Goal: Transaction & Acquisition: Purchase product/service

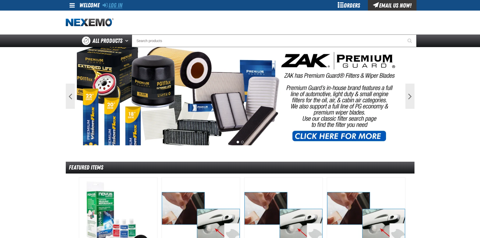
click at [115, 2] on link "Log In" at bounding box center [112, 5] width 20 height 7
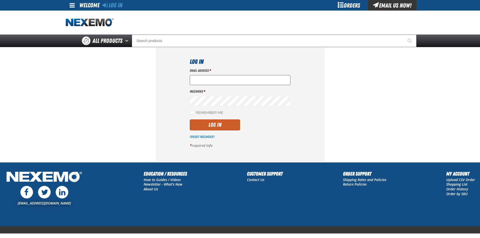
click at [200, 80] on input "Email Address *" at bounding box center [240, 80] width 101 height 10
type input "nfederman@vtaig.com"
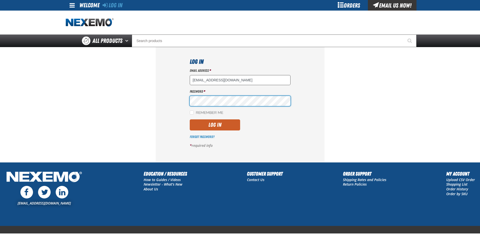
click at [190, 119] on button "Log In" at bounding box center [215, 124] width 50 height 11
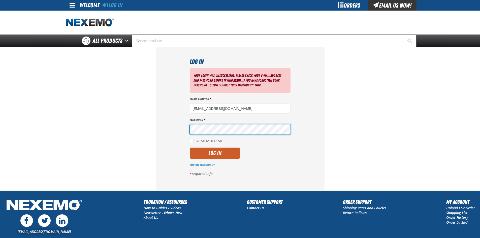
click at [190, 148] on button "Log In" at bounding box center [215, 153] width 50 height 11
click at [245, 107] on input "nfederman@vtaig.com" at bounding box center [240, 108] width 101 height 10
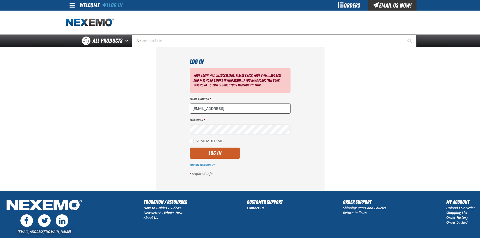
type input "nfederman@vtaig.com"
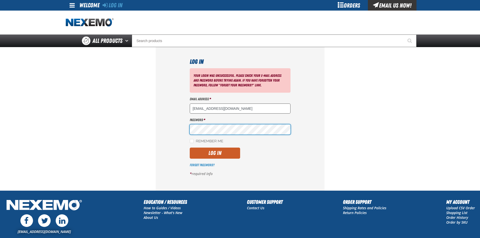
click at [190, 148] on button "Log In" at bounding box center [215, 153] width 50 height 11
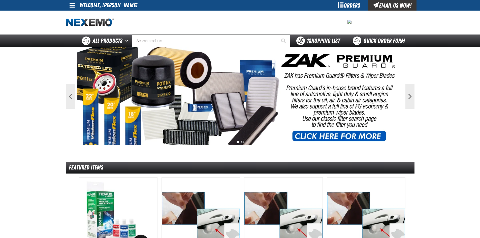
click at [312, 40] on span "1 Shopping List" at bounding box center [322, 40] width 33 height 7
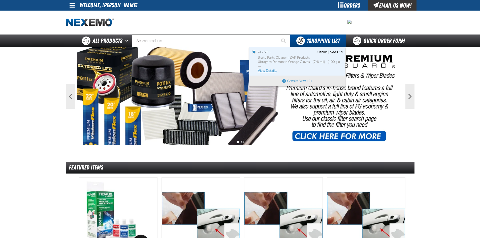
click at [274, 53] on span "Gloves 4 Items | $334.14" at bounding box center [300, 52] width 85 height 5
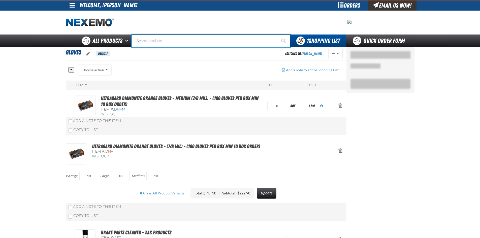
click at [148, 41] on input "Search" at bounding box center [211, 40] width 158 height 13
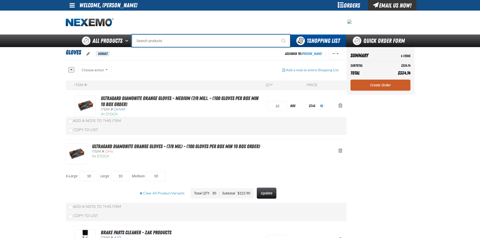
type input "a"
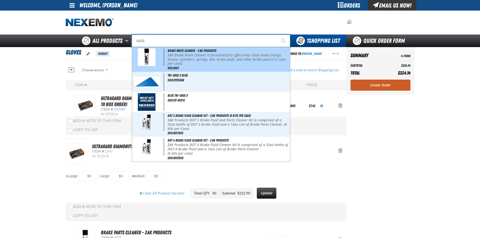
click at [182, 57] on p "ZAK Brake Parts Cleaner is formulated to effectively clean brake linings, drums…" at bounding box center [227, 59] width 121 height 13
type input "Brake Parts Cleaner - ZAK Products"
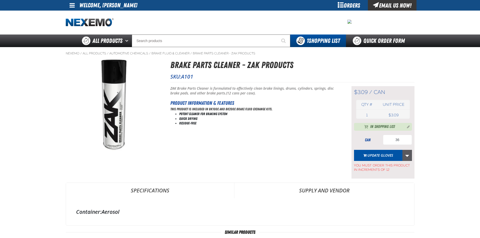
click at [408, 154] on link "More Actions" at bounding box center [407, 155] width 10 height 11
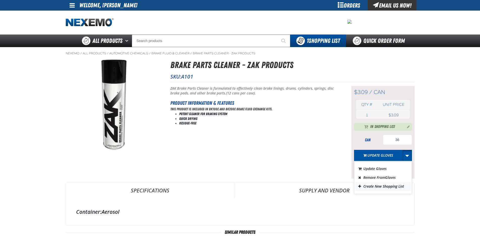
click at [380, 187] on button "Create New Shopping List" at bounding box center [382, 186] width 55 height 9
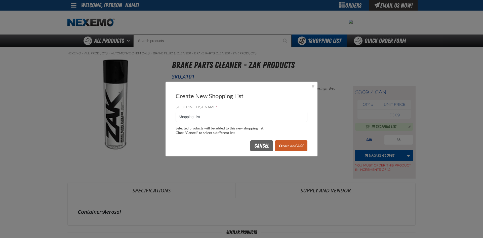
click at [301, 147] on button "Create and Add" at bounding box center [291, 145] width 32 height 11
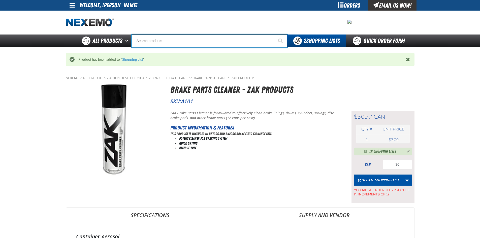
click at [154, 41] on input "Search" at bounding box center [209, 40] width 155 height 13
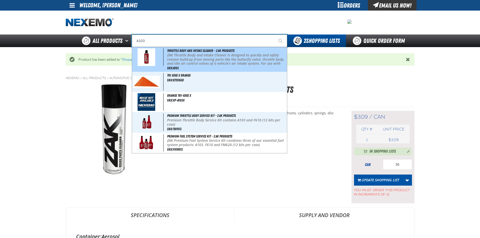
click at [179, 54] on p "ZAK Throttle Body and Intake Cleaner is designed to quickly and safely remove b…" at bounding box center [226, 61] width 119 height 17
type input "Throttle Body and Intake Cleaner - ZAK Products"
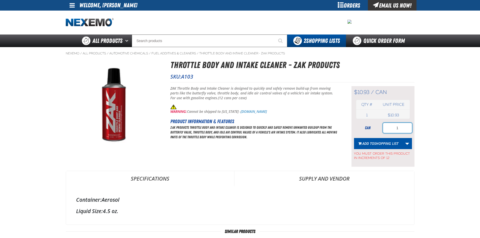
click at [396, 128] on input "1" at bounding box center [397, 128] width 29 height 10
type input "24"
click at [384, 141] on span "Shopping List" at bounding box center [386, 143] width 24 height 5
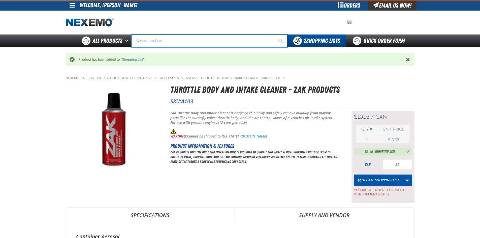
click at [156, 39] on input "Search" at bounding box center [209, 40] width 155 height 13
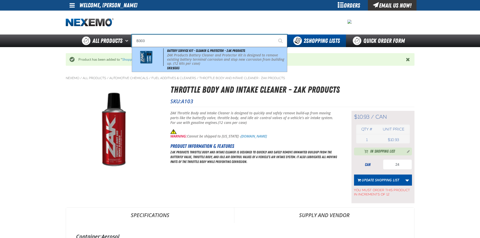
click at [174, 59] on p "ZAK Products Battery Cleaner and Protector Kit is designed to remove existing b…" at bounding box center [226, 59] width 119 height 13
type input "Battery Service Kit - Cleaner & Protector - ZAK Products"
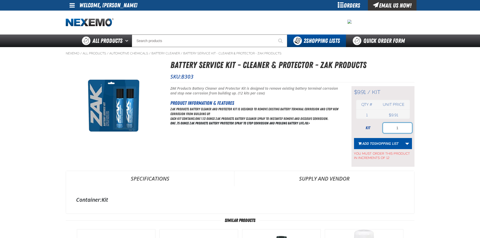
click at [404, 129] on input "1" at bounding box center [397, 128] width 29 height 10
type input "96"
click at [387, 138] on button "Add to Shopping List" at bounding box center [378, 143] width 49 height 11
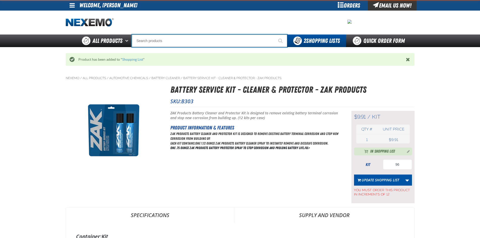
click at [167, 38] on input "Search" at bounding box center [209, 40] width 155 height 13
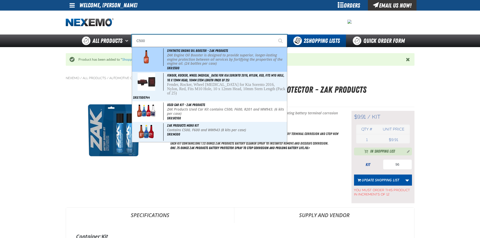
click at [175, 57] on p "ZAK Engine Oil Booster is designed to provide superior, longer-lasting engine p…" at bounding box center [226, 59] width 119 height 13
type input "Synthetic Engine Oil Booster - ZAK Products"
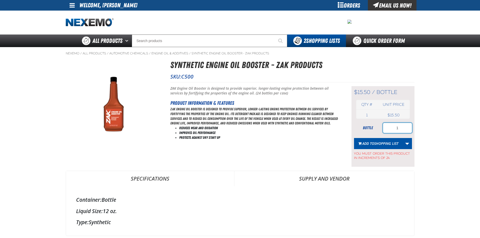
drag, startPoint x: 399, startPoint y: 128, endPoint x: 398, endPoint y: 119, distance: 8.7
click at [399, 128] on input "1" at bounding box center [397, 128] width 29 height 10
type input "96"
click at [389, 145] on span "Shopping List" at bounding box center [386, 143] width 24 height 5
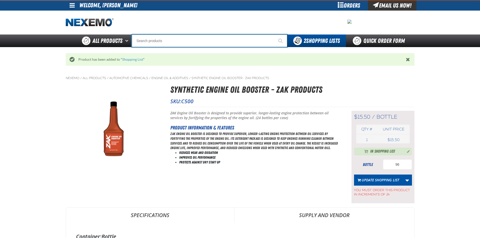
click at [166, 45] on input "Search" at bounding box center [209, 40] width 155 height 13
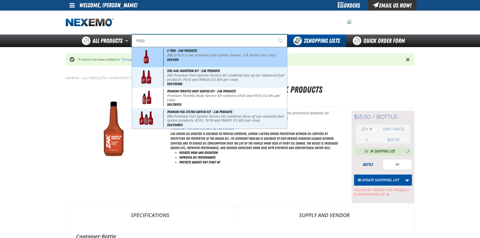
click at [163, 57] on span at bounding box center [148, 57] width 30 height 18
type input "Z-Tech - ZAK Products"
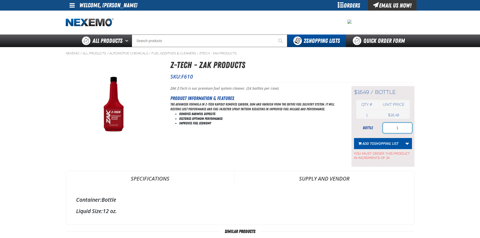
click at [406, 125] on input "1" at bounding box center [397, 128] width 29 height 10
type input "24"
click at [375, 141] on span "Shopping List" at bounding box center [386, 143] width 24 height 5
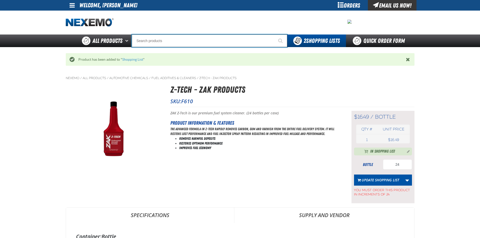
click at [144, 45] on input "Search" at bounding box center [209, 40] width 155 height 13
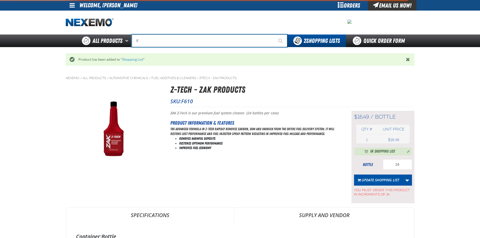
type input "FR"
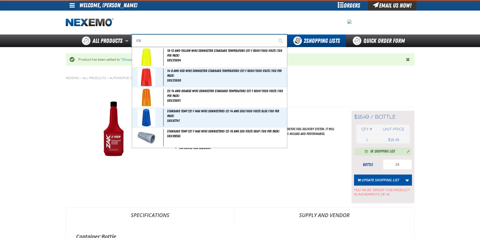
type input "FROM"
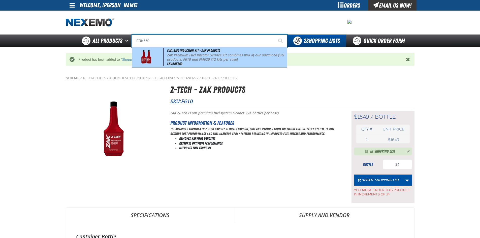
click at [144, 60] on img at bounding box center [146, 57] width 23 height 18
type input "Fuel Rail Induction Kit - ZAK Products"
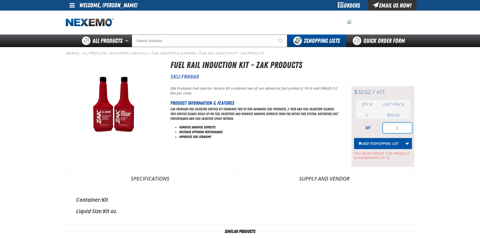
click at [406, 128] on input "1" at bounding box center [397, 128] width 29 height 10
type input "12"
click at [377, 147] on button "Add to Shopping List" at bounding box center [378, 143] width 49 height 11
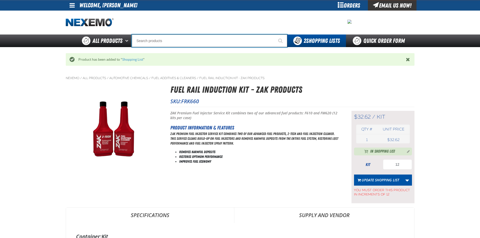
click at [154, 43] on input "Search" at bounding box center [209, 40] width 155 height 13
type input "NI"
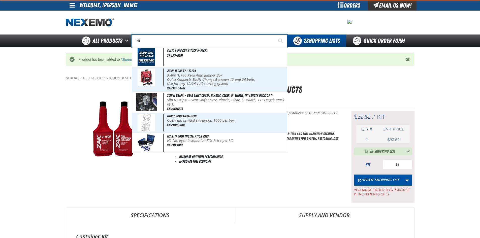
type input "NISSAN"
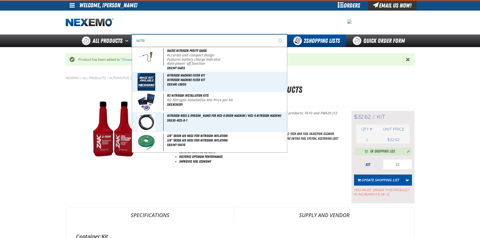
type input "NITRO"
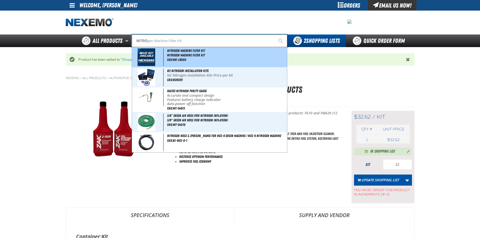
type input "NITROgen Machine Filter Kit"
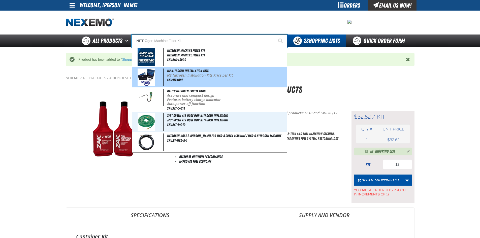
click at [186, 74] on p "N2 Nitrogen Installation Kits Price per kit" at bounding box center [226, 75] width 119 height 4
type input "N2 Nitrogen Installation Kits"
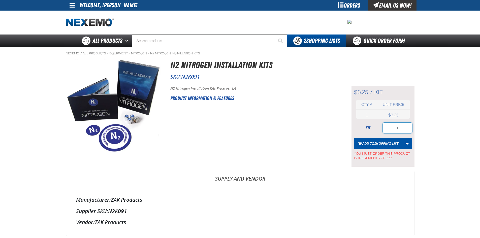
click at [410, 125] on input "1" at bounding box center [397, 128] width 29 height 10
type input "100"
click at [370, 145] on span "Add to Shopping List" at bounding box center [380, 143] width 36 height 5
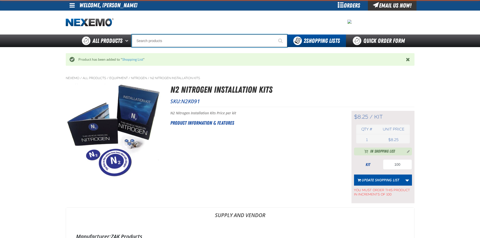
click at [148, 38] on input "Search" at bounding box center [209, 40] width 155 height 13
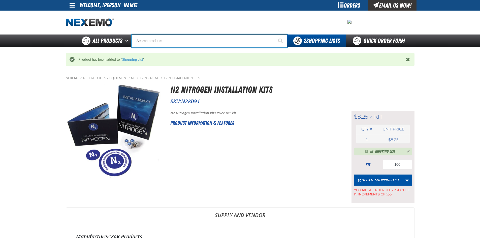
type input "R"
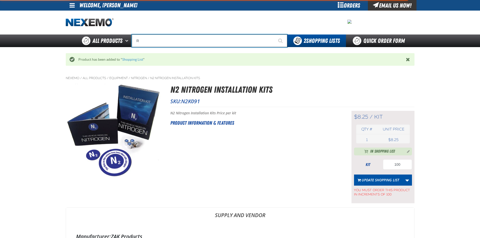
type input "ROADSIDE R"
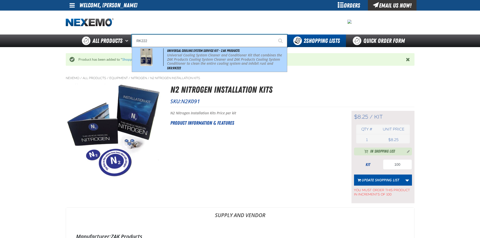
click at [186, 49] on span "Universal Cooling System Service Kit - ZAK Products" at bounding box center [203, 51] width 73 height 4
type input "Universal Cooling System Service Kit - ZAK Products"
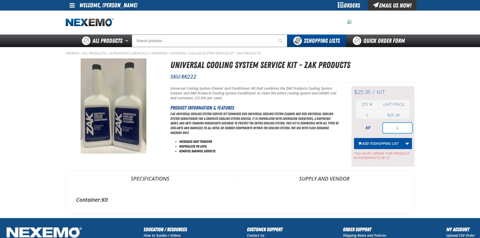
drag, startPoint x: 397, startPoint y: 129, endPoint x: 402, endPoint y: 127, distance: 5.4
click at [398, 129] on input "1" at bounding box center [397, 128] width 29 height 10
type input "24"
click at [384, 140] on button "Add to Shopping List" at bounding box center [378, 143] width 49 height 11
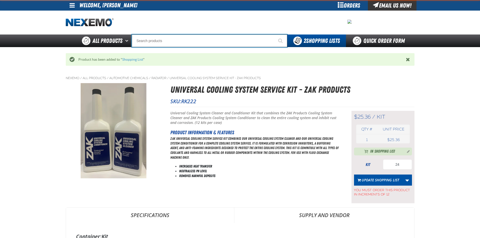
drag, startPoint x: 145, startPoint y: 36, endPoint x: 152, endPoint y: 41, distance: 9.0
click at [145, 37] on input "Search" at bounding box center [209, 40] width 155 height 13
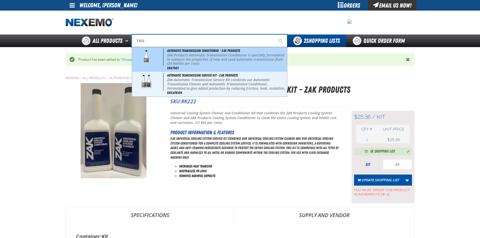
click at [177, 59] on p "ZAK Products Automatic Transmission Conditioner is specially formulated to enha…" at bounding box center [226, 59] width 119 height 13
type input "Automatic Transmission Conditioner - ZAK Products"
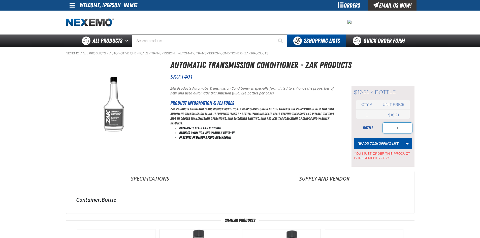
click at [396, 130] on input "1" at bounding box center [397, 128] width 29 height 10
type input "1"
type input "24"
click at [378, 141] on span "Shopping List" at bounding box center [386, 143] width 24 height 5
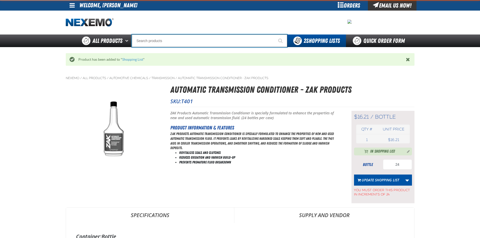
click at [164, 43] on input "Search" at bounding box center [209, 40] width 155 height 13
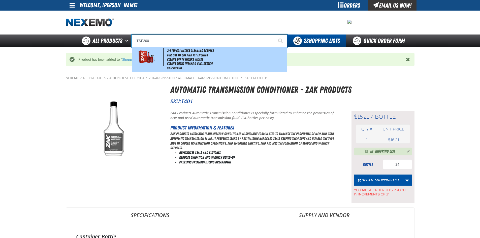
click at [188, 60] on li "Cleans Dirty Intake Valves" at bounding box center [226, 59] width 119 height 4
type input "2-Step GDI Intake Cleaning Service"
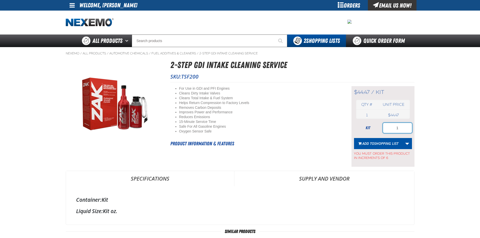
click at [409, 130] on input "1" at bounding box center [397, 128] width 29 height 10
type input "+"
type input "6"
click at [371, 143] on span "Add to Shopping List" at bounding box center [380, 143] width 36 height 5
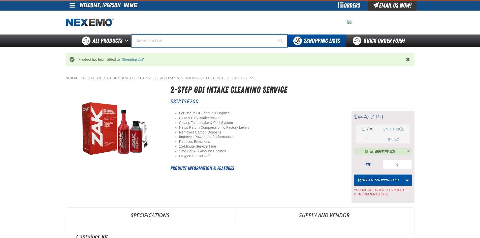
click at [169, 40] on input "Search" at bounding box center [209, 40] width 155 height 13
type input "UC"
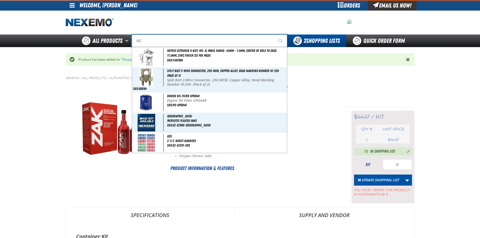
type input "UC RED"
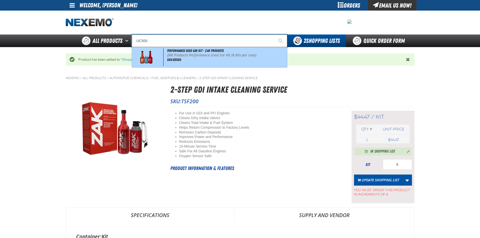
click at [160, 56] on span at bounding box center [148, 57] width 30 height 18
type input "Performance Used Car Kit - ZAK Products"
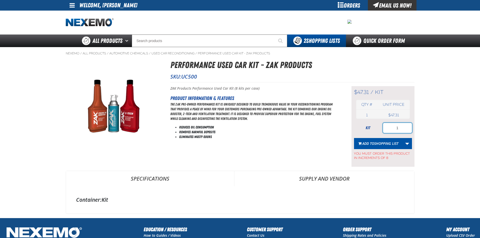
click at [399, 126] on input "1" at bounding box center [397, 128] width 29 height 10
type input "56"
click at [382, 144] on span "Shopping List" at bounding box center [386, 143] width 24 height 5
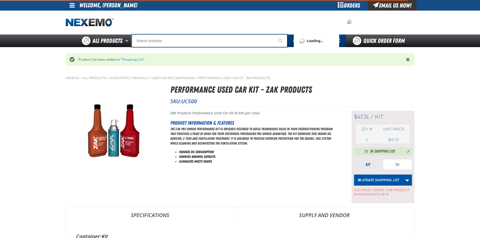
click at [153, 41] on input "Search" at bounding box center [209, 40] width 155 height 13
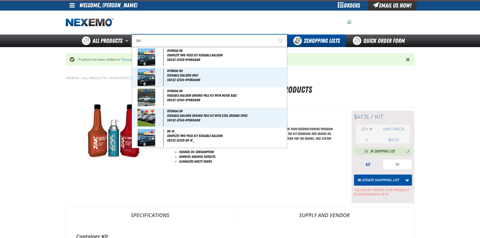
type input "BK1"
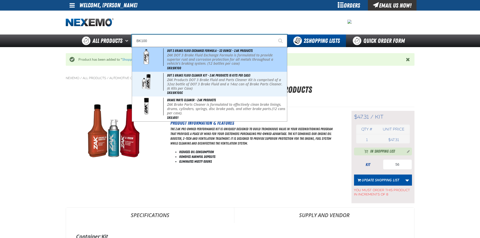
click at [160, 55] on span at bounding box center [148, 57] width 30 height 18
type input "DOT 3 Brake Fluid Exchange Formula - 32 Ounce - ZAK Products"
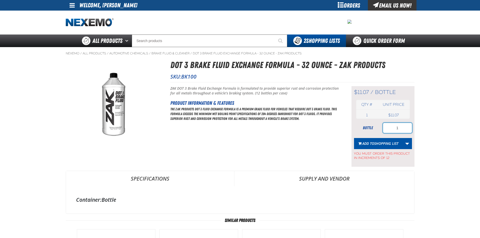
click at [403, 126] on input "1" at bounding box center [397, 128] width 29 height 10
type input "24"
click at [391, 141] on span "Shopping List" at bounding box center [386, 143] width 24 height 5
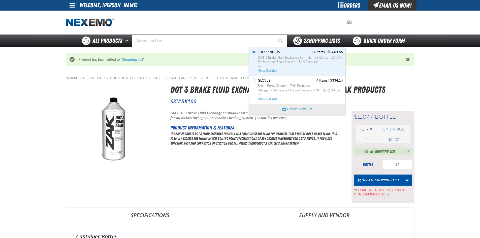
click at [310, 42] on span "2 Shopping Lists" at bounding box center [321, 40] width 36 height 7
click at [313, 185] on div "Short Description: ZAK DOT 3 Brake Fluid Exchange Formula is formulated to prov…" at bounding box center [254, 157] width 168 height 92
click at [274, 60] on span "Performance Used Car Kit - ZAK Products" at bounding box center [300, 62] width 85 height 5
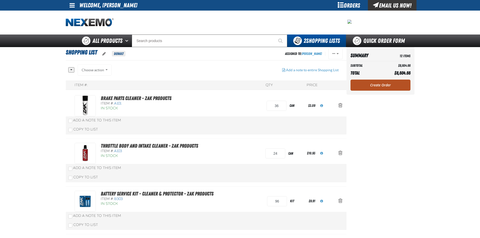
click at [363, 89] on link "Create Order" at bounding box center [380, 85] width 60 height 11
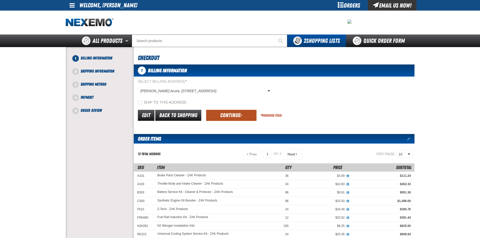
click at [227, 113] on button "Continue" at bounding box center [231, 115] width 50 height 11
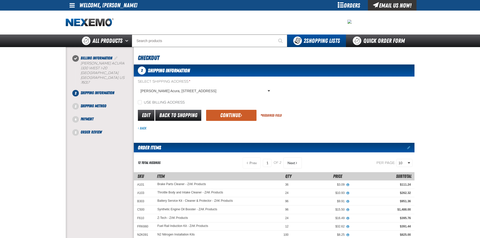
click at [227, 113] on button "Continue" at bounding box center [231, 115] width 50 height 11
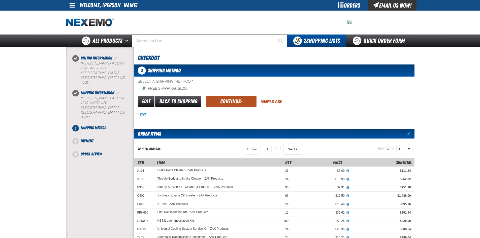
click at [226, 104] on button "Continue" at bounding box center [231, 101] width 50 height 11
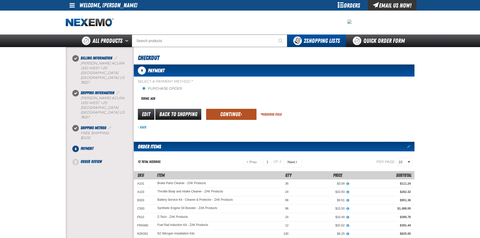
click at [229, 114] on button "Continue" at bounding box center [231, 114] width 50 height 11
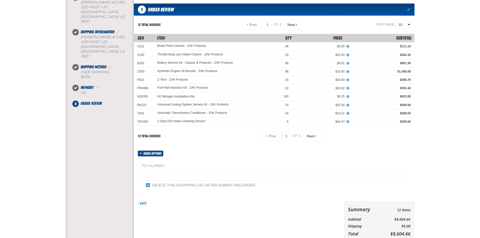
scroll to position [134, 0]
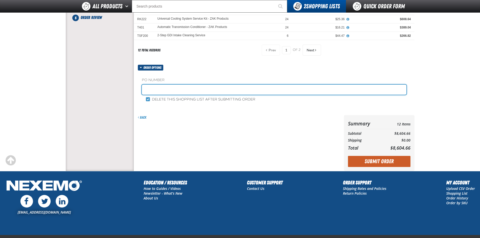
click at [158, 92] on input "text" at bounding box center [274, 90] width 264 height 10
type input "197889"
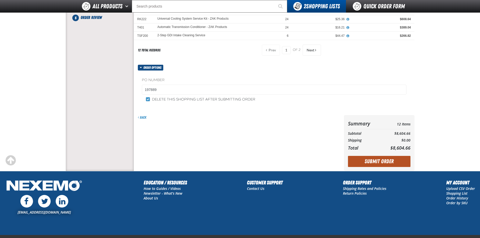
click at [374, 158] on button "Submit Order" at bounding box center [379, 161] width 62 height 11
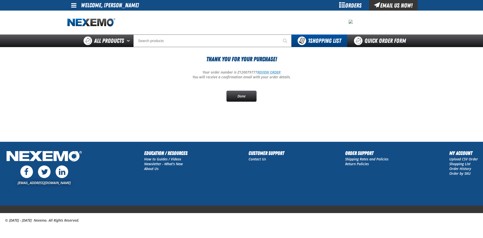
click at [265, 73] on link "REVIEW ORDER" at bounding box center [269, 72] width 23 height 5
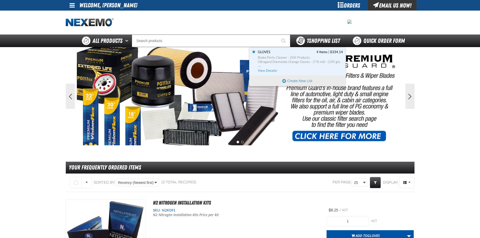
click at [315, 38] on span "1 Shopping List" at bounding box center [322, 40] width 33 height 7
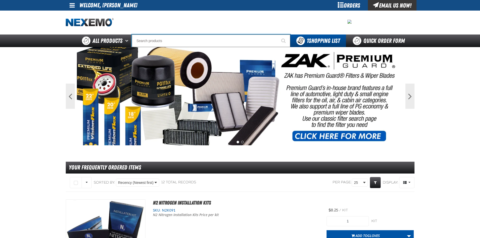
click at [166, 39] on input "Search" at bounding box center [211, 40] width 158 height 13
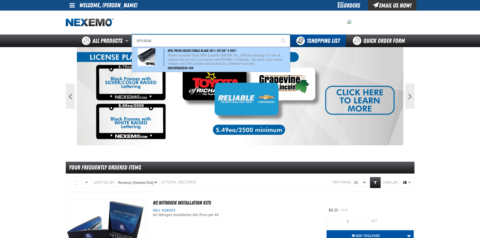
click at [185, 56] on p "Protect yourself from 99% harmful [MEDICAL_DATA]-causing UV rays & achieve the …" at bounding box center [227, 59] width 121 height 13
type input "XPEL PRIME Color Stable Black 30% VLT (36" x 100')"
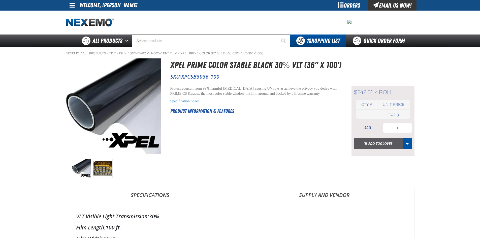
click at [383, 144] on span "Gloves" at bounding box center [386, 143] width 12 height 5
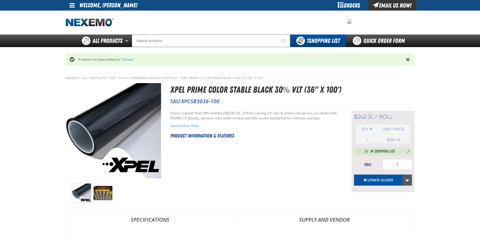
click at [408, 179] on link "More Actions" at bounding box center [407, 179] width 10 height 11
click at [368, 212] on button "Create New Shopping List" at bounding box center [382, 211] width 55 height 9
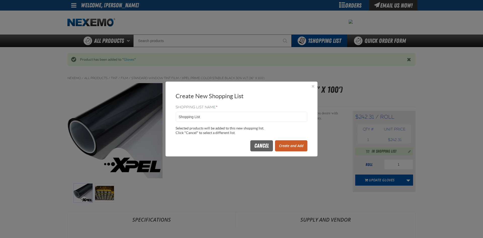
click at [295, 150] on button "Create and Add" at bounding box center [291, 145] width 32 height 11
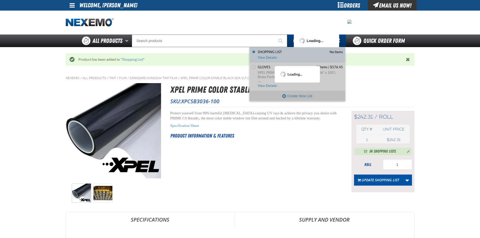
click at [313, 42] on div "Loading..." at bounding box center [316, 41] width 35 height 6
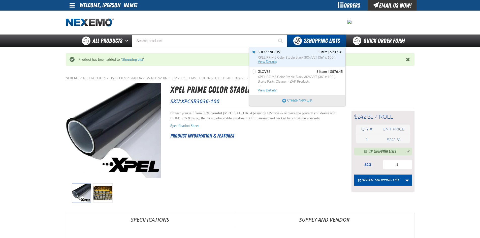
click at [273, 63] on span "View Details" at bounding box center [268, 62] width 20 height 4
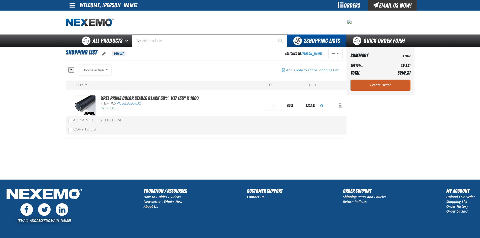
click at [388, 83] on link "Create Order" at bounding box center [380, 85] width 60 height 11
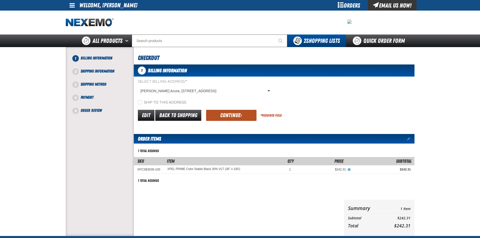
click at [234, 116] on button "Continue" at bounding box center [231, 115] width 50 height 11
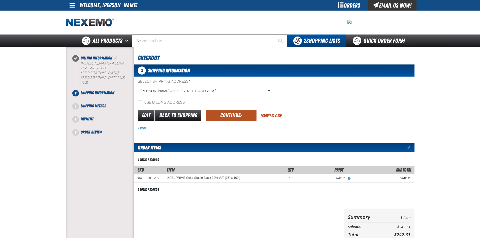
click at [230, 115] on button "Continue" at bounding box center [231, 115] width 50 height 11
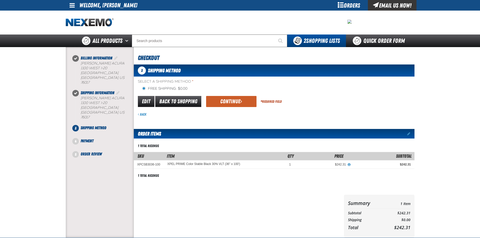
click at [228, 115] on div "Back" at bounding box center [276, 114] width 276 height 5
click at [218, 99] on button "Continue" at bounding box center [231, 101] width 50 height 11
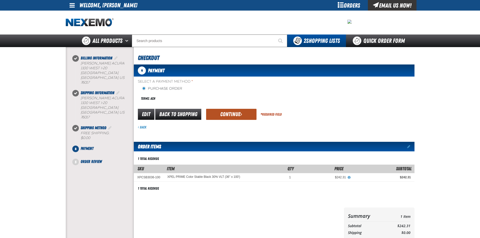
click at [228, 114] on button "Continue" at bounding box center [231, 114] width 50 height 11
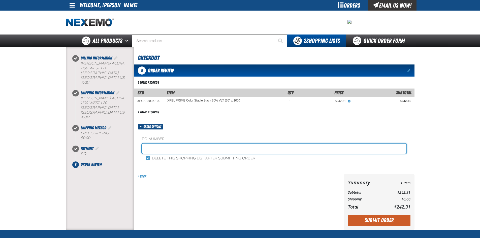
click at [161, 146] on input "text" at bounding box center [274, 149] width 264 height 10
type input "197890"
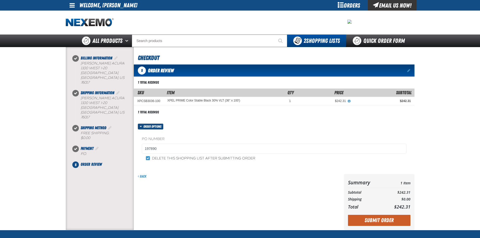
drag, startPoint x: 369, startPoint y: 222, endPoint x: 367, endPoint y: 220, distance: 3.6
click at [369, 223] on button "Submit Order" at bounding box center [379, 220] width 62 height 11
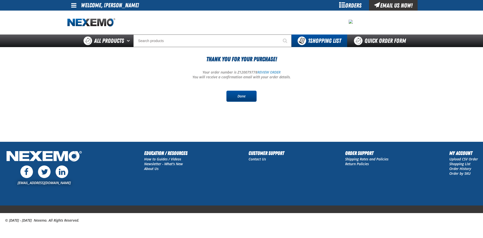
drag, startPoint x: 241, startPoint y: 94, endPoint x: 75, endPoint y: 125, distance: 168.8
click at [241, 94] on link "Done" at bounding box center [242, 96] width 30 height 11
